Goal: Find contact information: Find contact information

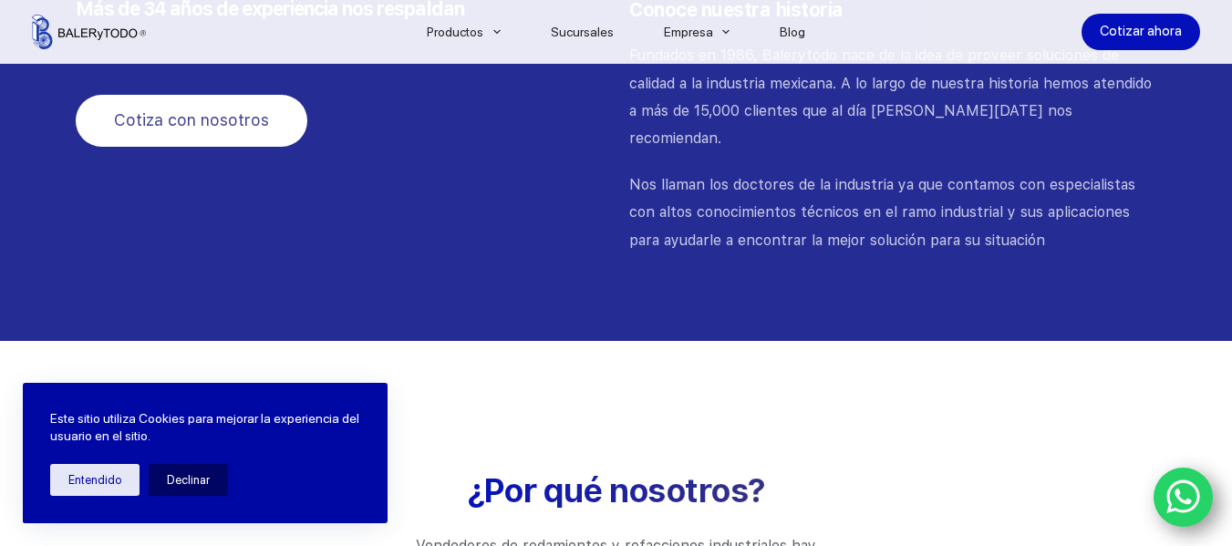
scroll to position [2371, 0]
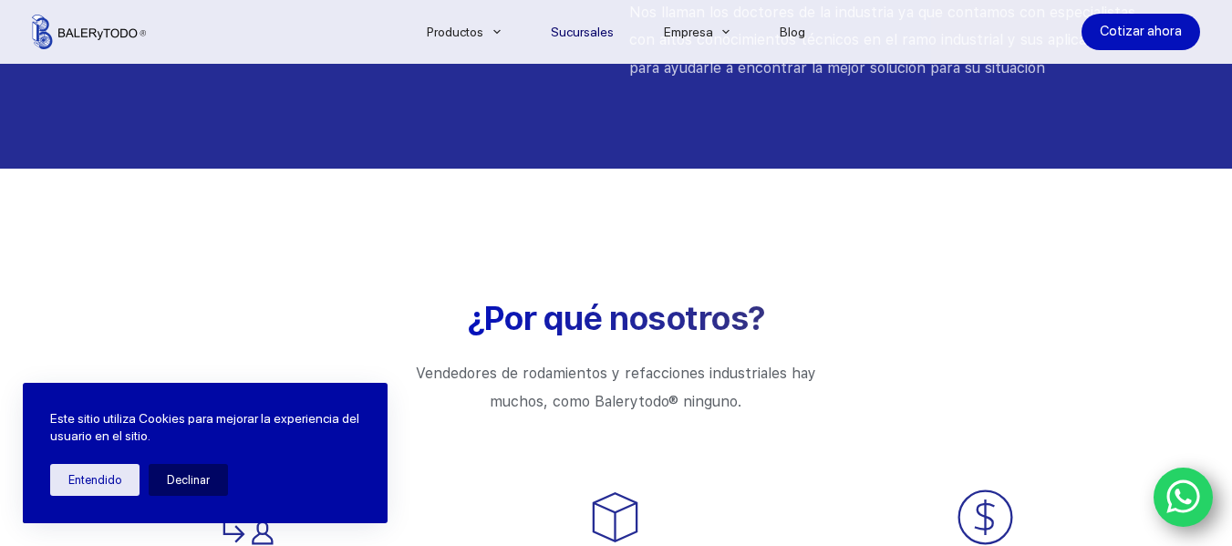
click at [606, 20] on li "Sucursales" at bounding box center [581, 32] width 113 height 64
click at [607, 32] on link "Sucursales" at bounding box center [581, 32] width 113 height 0
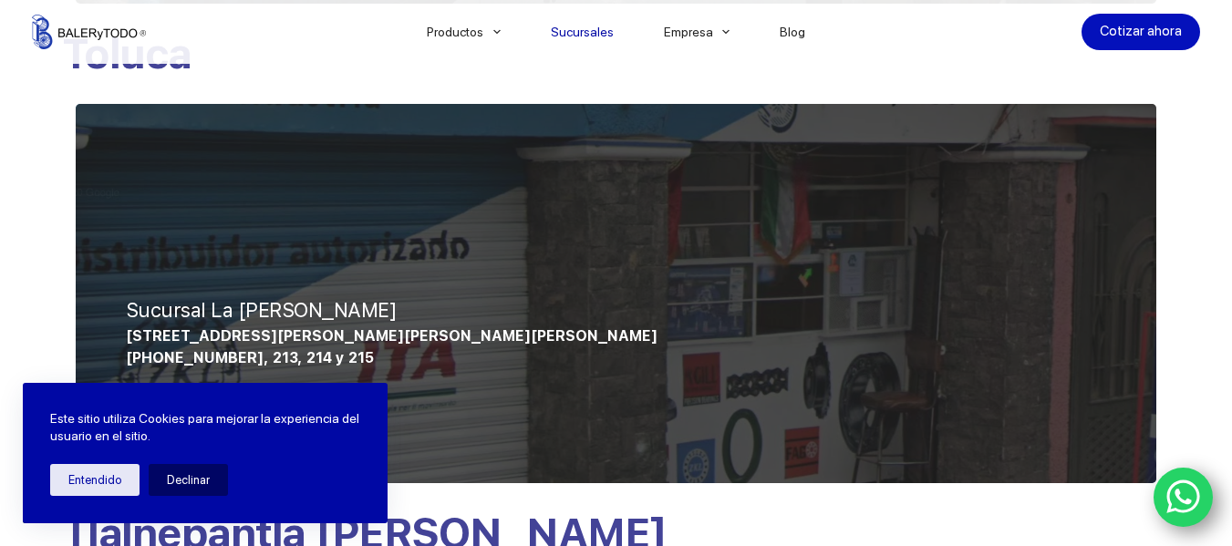
scroll to position [1368, 0]
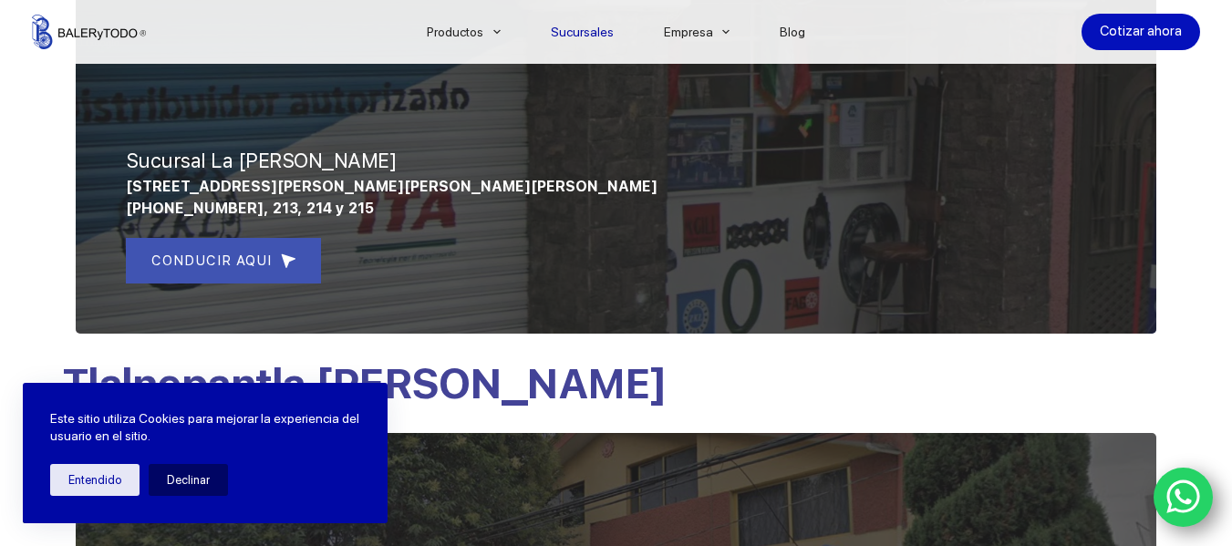
drag, startPoint x: 122, startPoint y: 182, endPoint x: 821, endPoint y: 186, distance: 698.5
click at [657, 192] on span "[STREET_ADDRESS][PERSON_NAME][PERSON_NAME][PERSON_NAME]" at bounding box center [392, 186] width 532 height 17
copy span "Hacienda [STREET_ADDRESS][PERSON_NAME][PERSON_NAME] Atenco, [GEOGRAPHIC_DATA], …"
